Goal: Find specific page/section: Find specific page/section

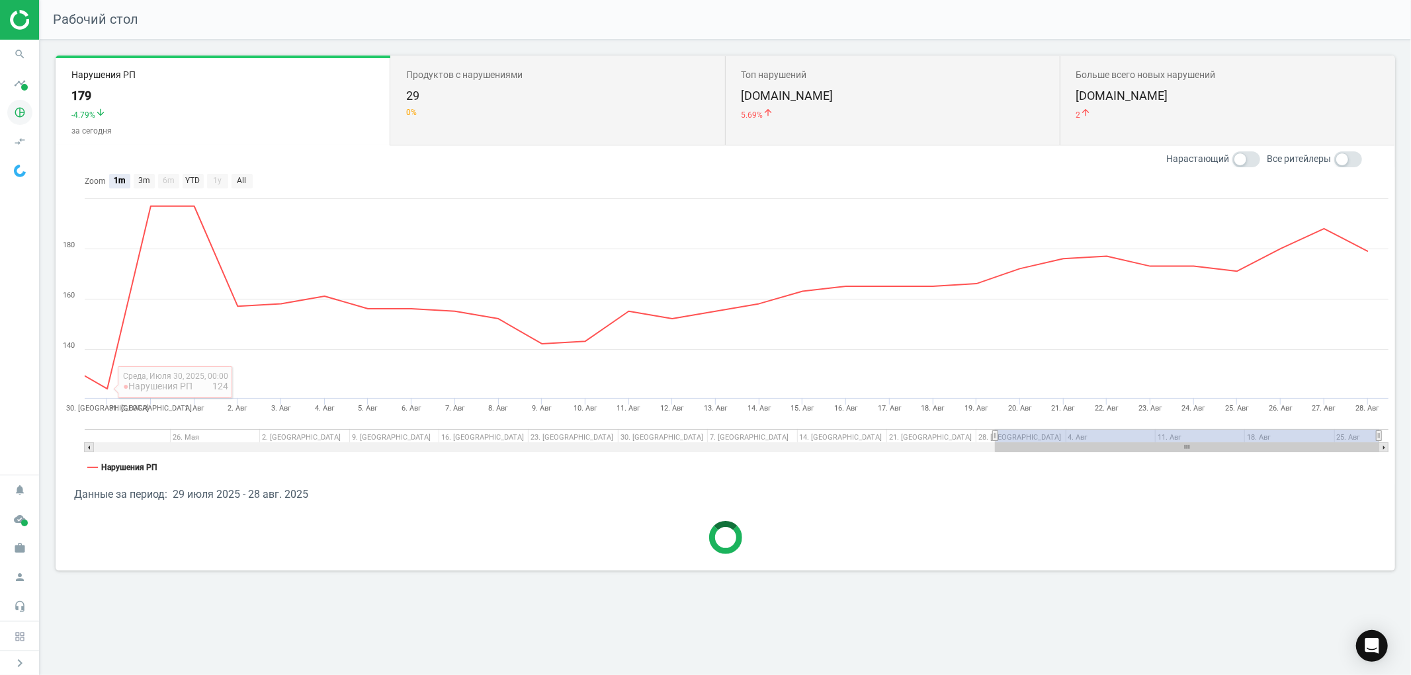
click at [22, 115] on icon "pie_chart_outlined" at bounding box center [19, 112] width 25 height 25
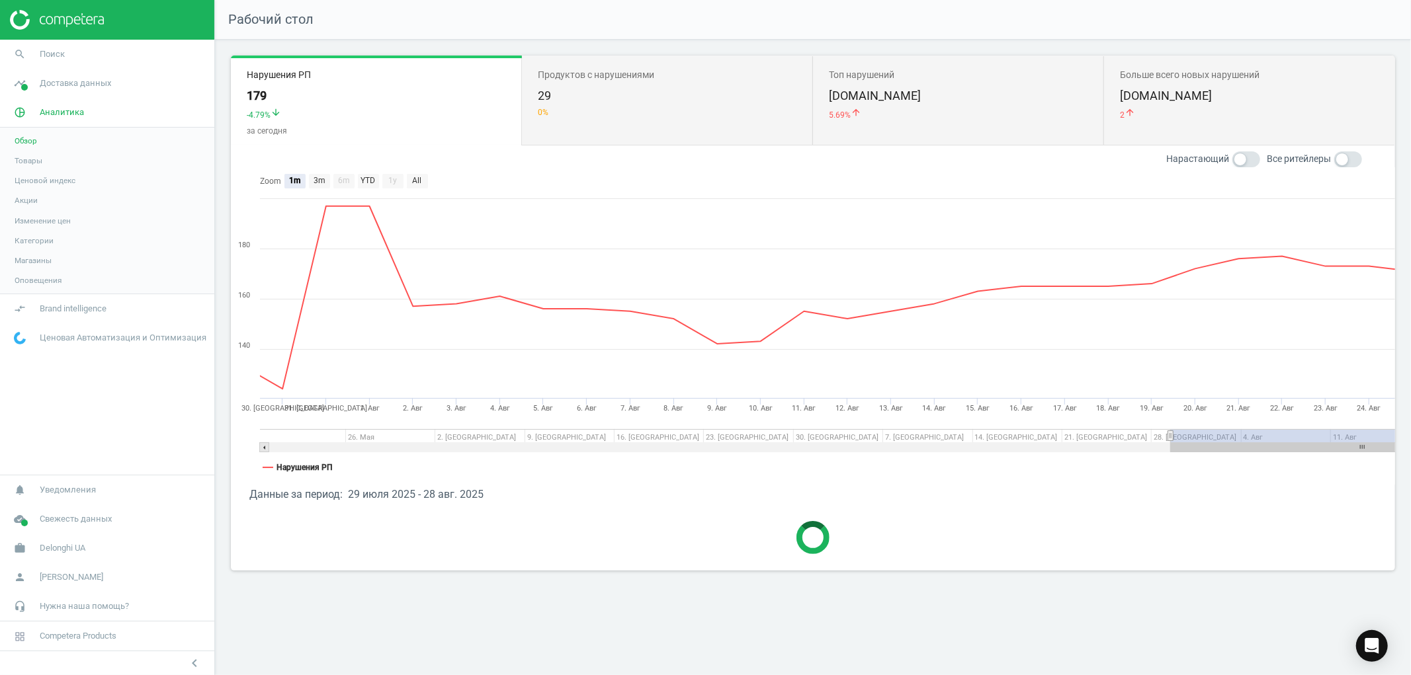
click at [32, 160] on span "Товары" at bounding box center [29, 160] width 28 height 11
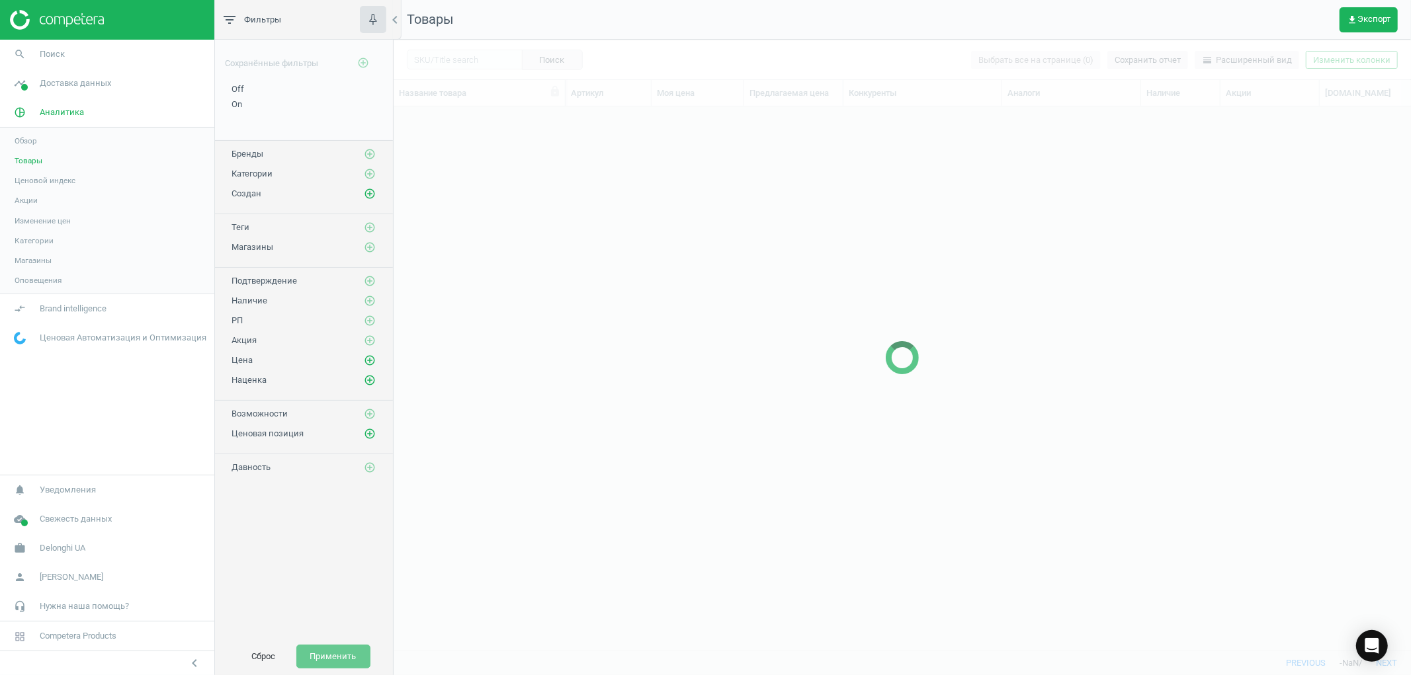
scroll to position [520, 1006]
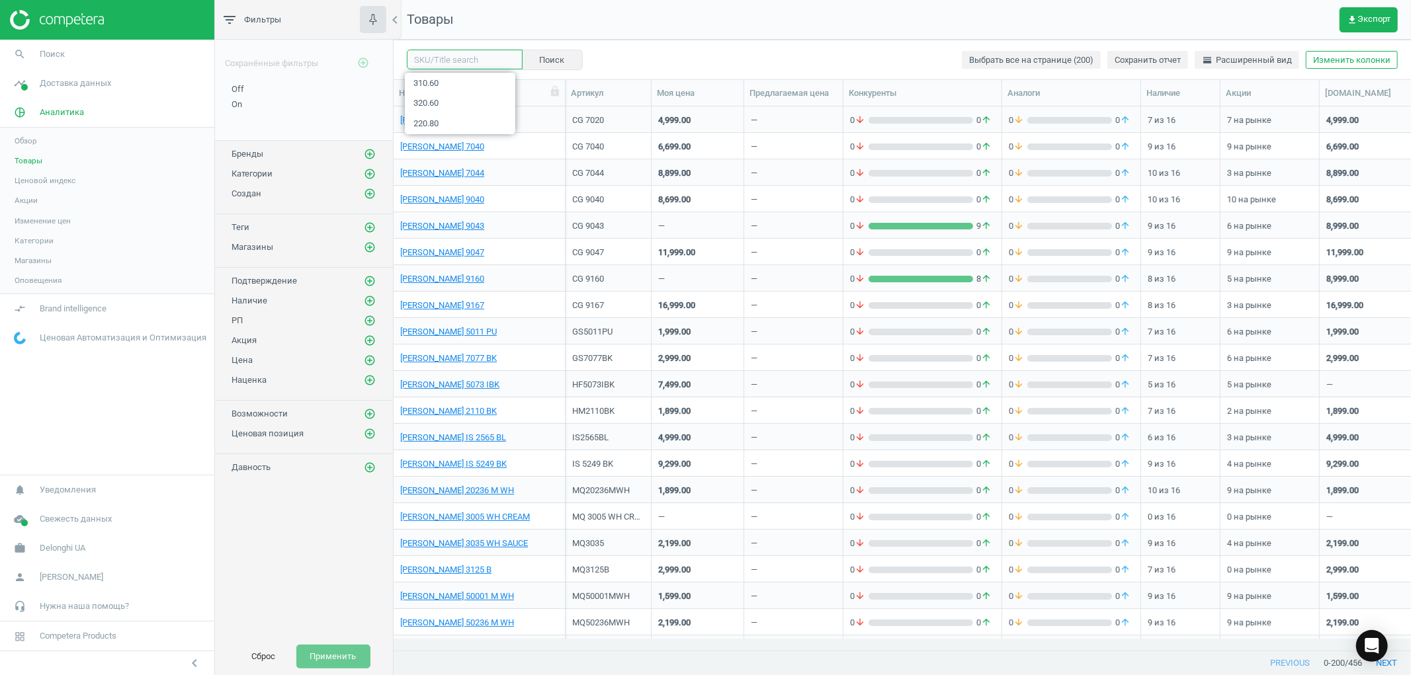
click at [450, 60] on input "text" at bounding box center [465, 60] width 116 height 20
type input "9040"
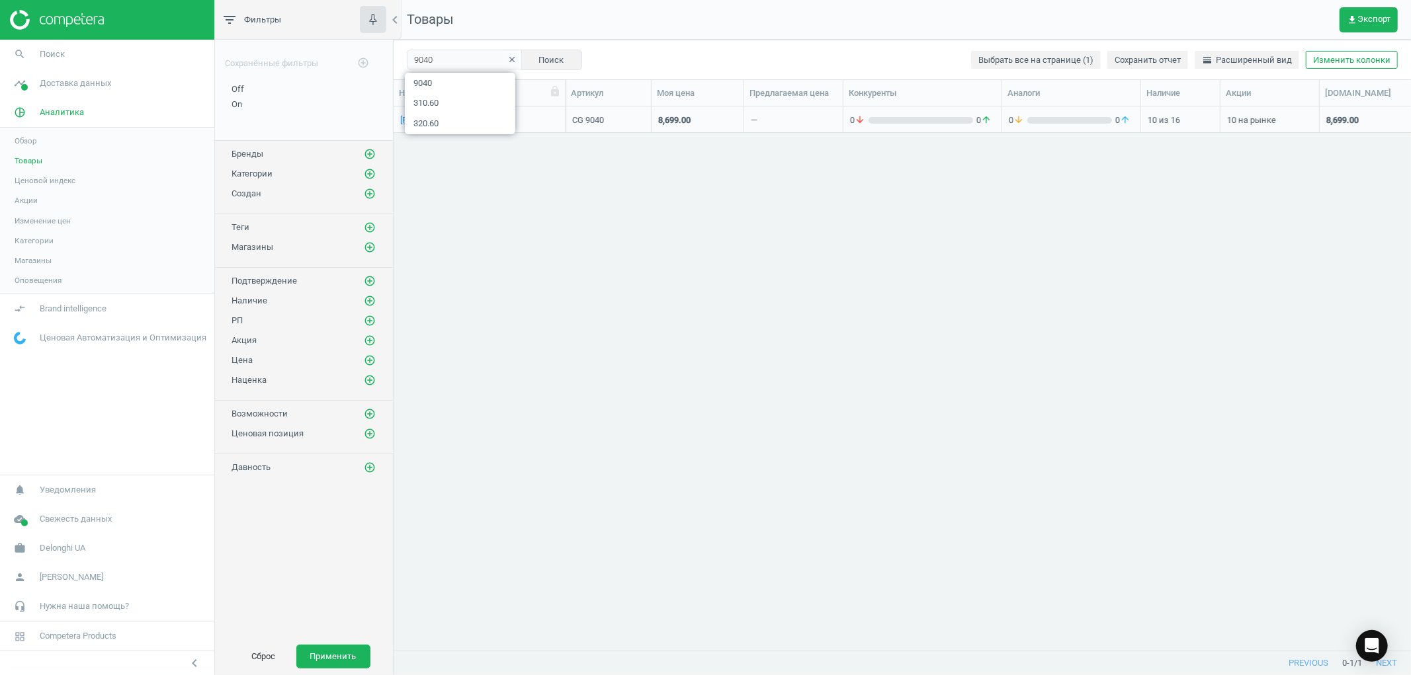
click at [552, 279] on div "[PERSON_NAME] 9040 CG 9040 8,699.00 — 0 arrow_downward 0 arrow_upward 0 arrow_d…" at bounding box center [901, 372] width 1017 height 532
